Goal: Task Accomplishment & Management: Manage account settings

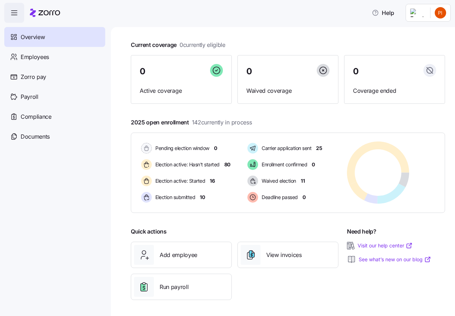
scroll to position [34, 0]
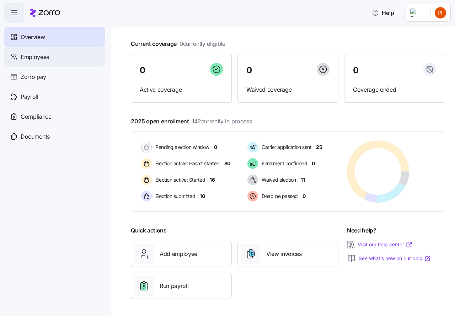
click at [36, 56] on span "Employees" at bounding box center [35, 57] width 28 height 9
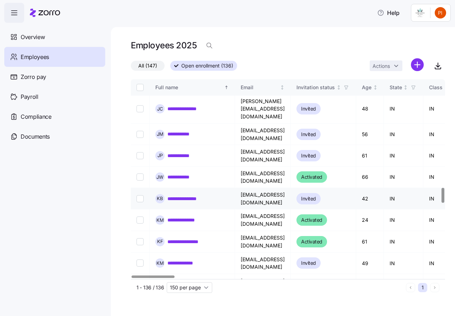
scroll to position [1456, 0]
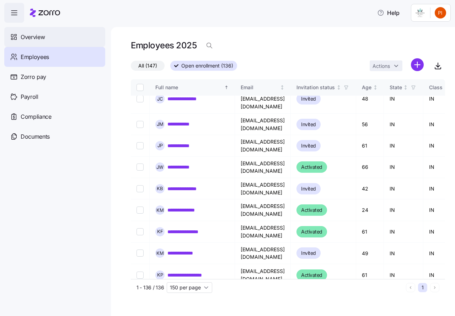
click at [36, 35] on span "Overview" at bounding box center [33, 37] width 24 height 9
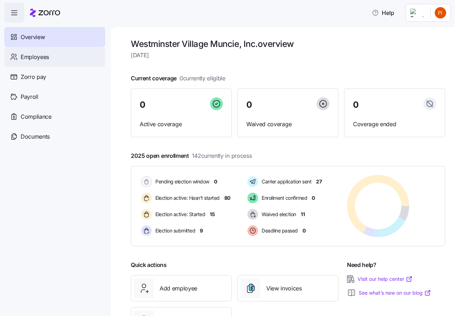
click at [35, 58] on span "Employees" at bounding box center [35, 57] width 28 height 9
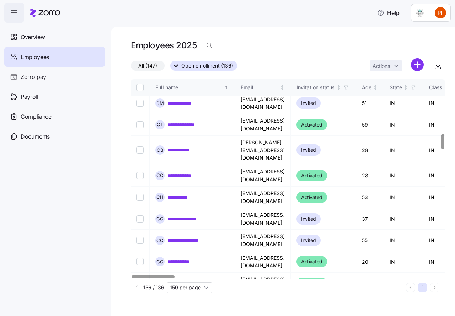
scroll to position [728, 0]
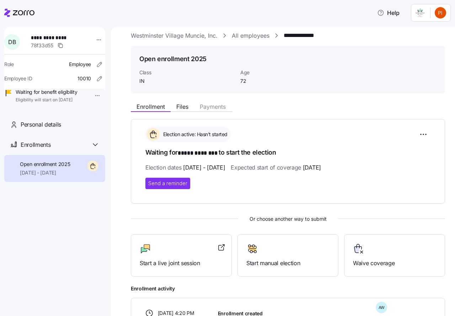
scroll to position [9, 0]
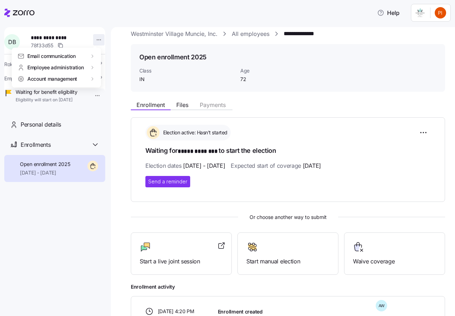
click at [93, 39] on html "**********" at bounding box center [227, 155] width 455 height 311
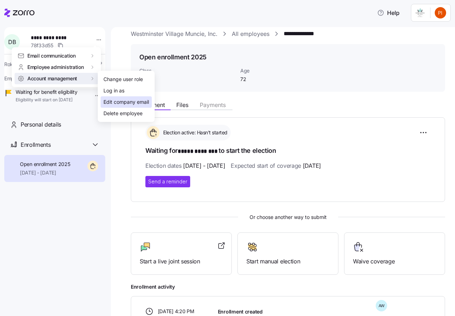
click at [107, 102] on div "Edit company email" at bounding box center [125, 102] width 45 height 8
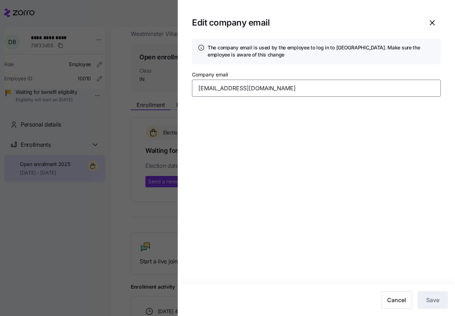
click at [272, 88] on input "[EMAIL_ADDRESS][DOMAIN_NAME]" at bounding box center [316, 88] width 249 height 17
click at [200, 87] on input "[EMAIL_ADDRESS][DOMAIN_NAME]" at bounding box center [316, 88] width 249 height 17
type input "[EMAIL_ADDRESS][DOMAIN_NAME]"
click at [429, 300] on span "Save" at bounding box center [432, 299] width 13 height 9
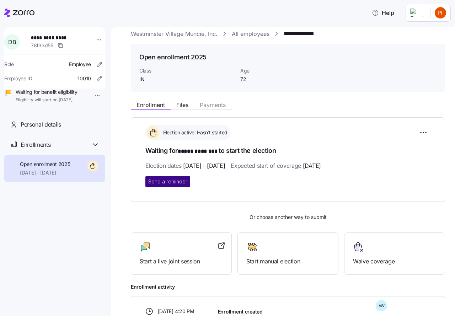
click at [167, 180] on span "Send a reminder" at bounding box center [167, 181] width 39 height 7
click at [177, 33] on link "Westminster Village Muncie, Inc." at bounding box center [174, 33] width 87 height 9
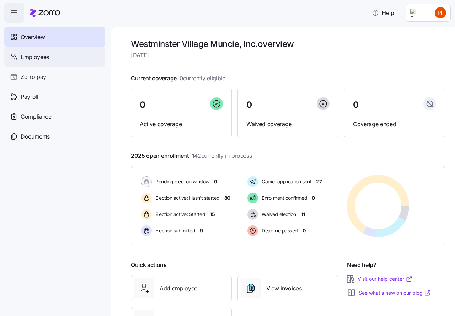
click at [44, 55] on span "Employees" at bounding box center [35, 57] width 28 height 9
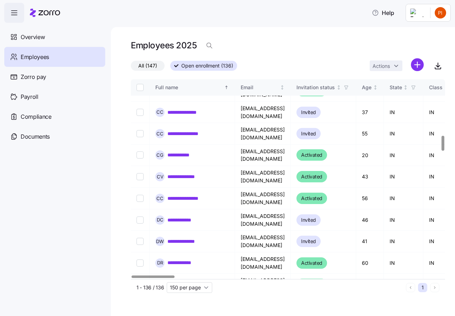
scroll to position [817, 0]
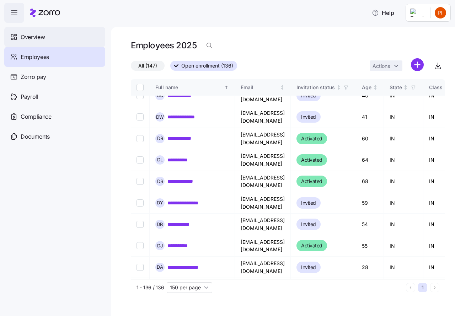
click at [39, 37] on span "Overview" at bounding box center [33, 37] width 24 height 9
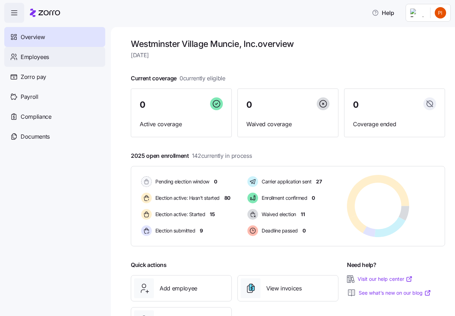
click at [27, 55] on span "Employees" at bounding box center [35, 57] width 28 height 9
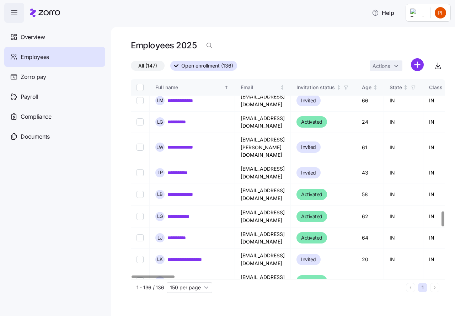
scroll to position [1767, 0]
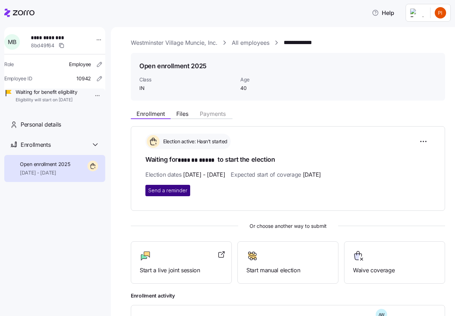
click at [168, 188] on span "Send a reminder" at bounding box center [167, 190] width 39 height 7
click at [149, 42] on link "Westminster Village Muncie, Inc." at bounding box center [174, 42] width 87 height 9
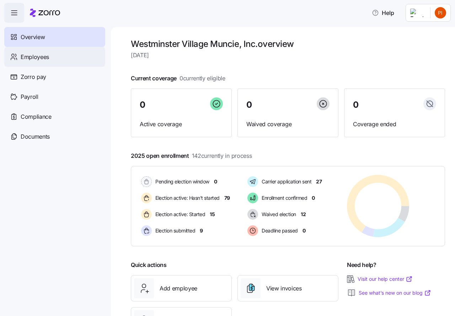
click at [29, 57] on span "Employees" at bounding box center [35, 57] width 28 height 9
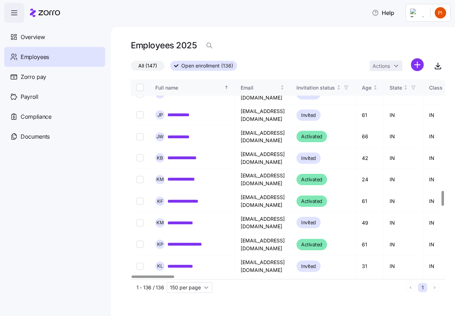
scroll to position [1483, 0]
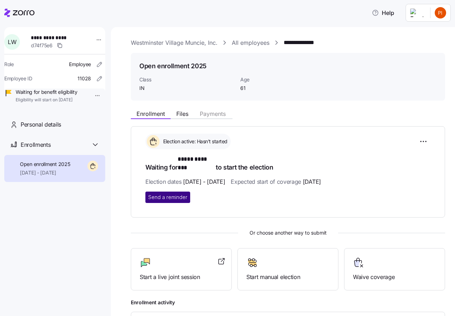
click at [164, 194] on span "Send a reminder" at bounding box center [167, 197] width 39 height 7
click at [156, 43] on link "Westminster Village Muncie, Inc." at bounding box center [174, 42] width 87 height 9
